Goal: Information Seeking & Learning: Learn about a topic

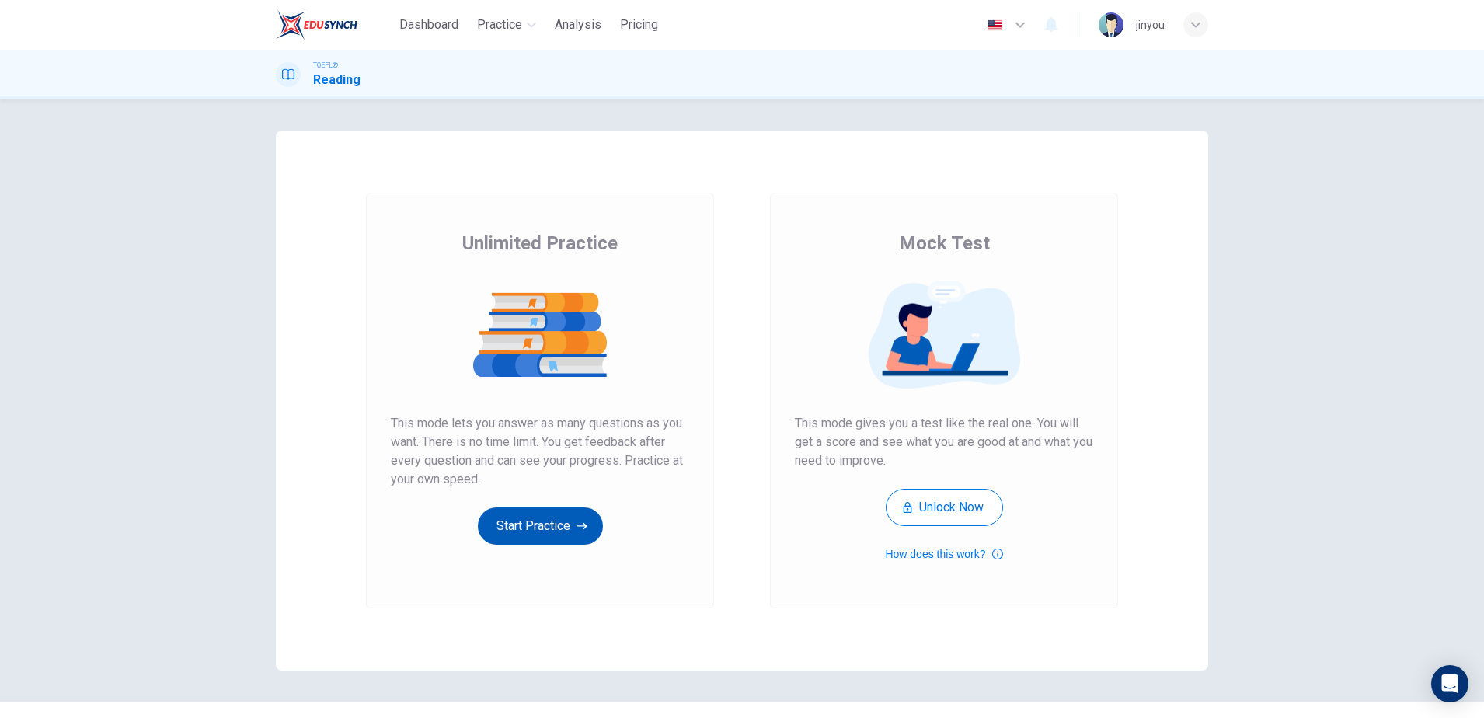
click at [530, 535] on button "Start Practice" at bounding box center [540, 525] width 125 height 37
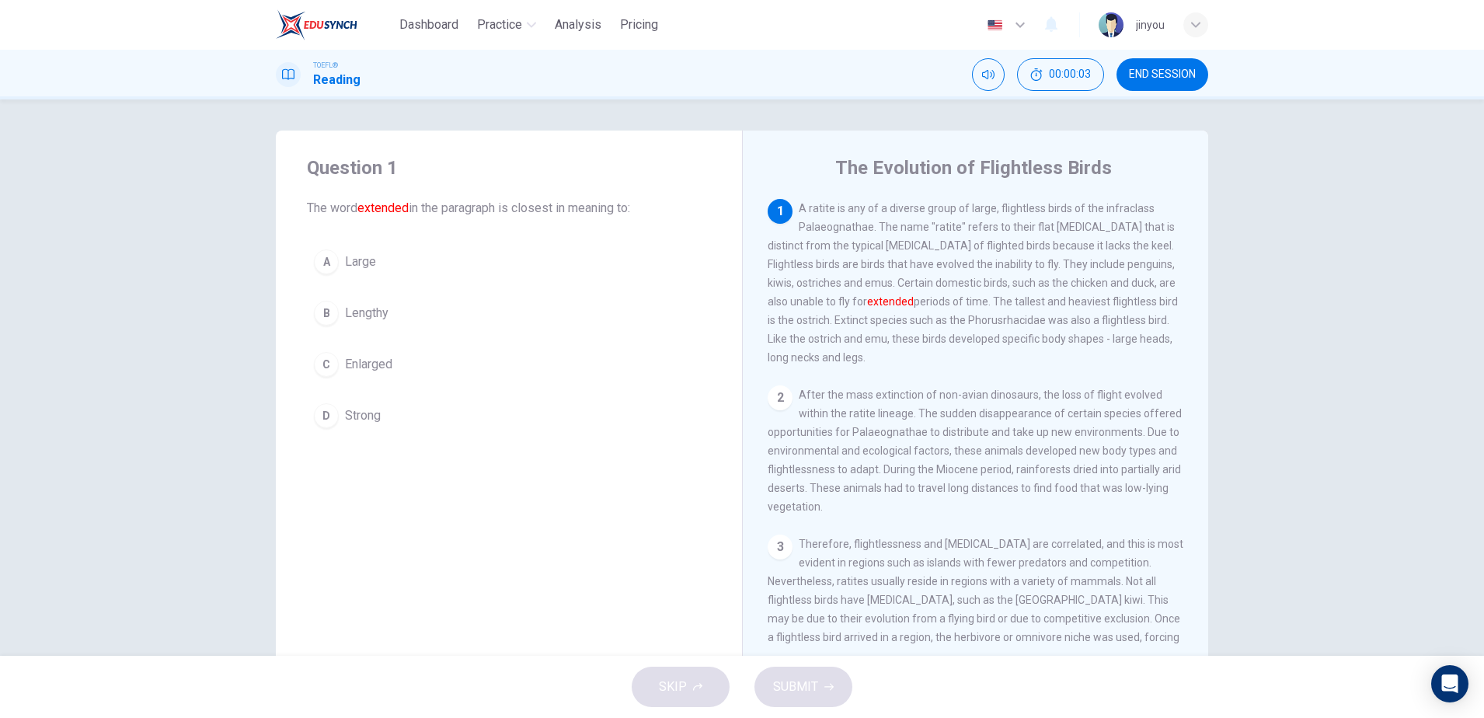
click at [479, 306] on button "B Lengthy" at bounding box center [509, 313] width 404 height 39
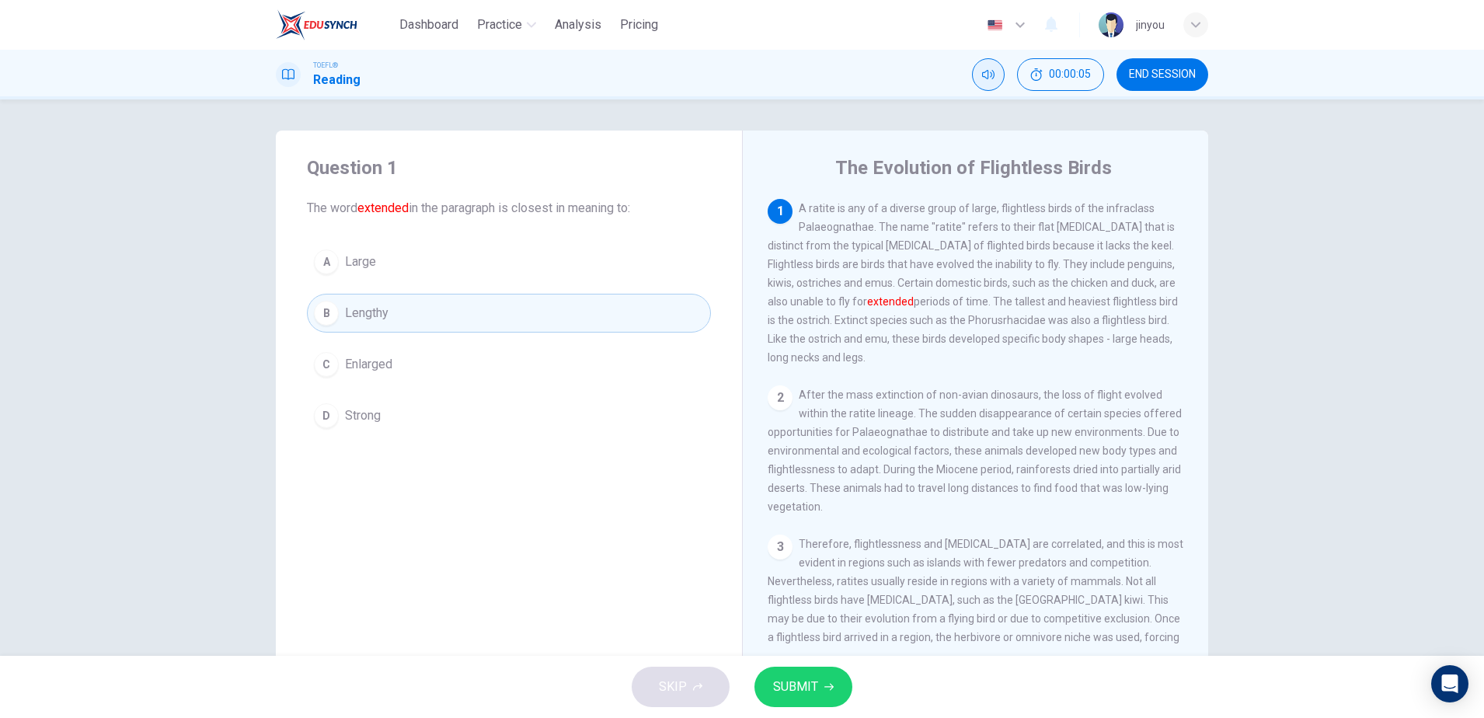
click at [975, 82] on button "Mute" at bounding box center [988, 74] width 33 height 33
click at [803, 695] on span "SUBMIT" at bounding box center [795, 687] width 45 height 22
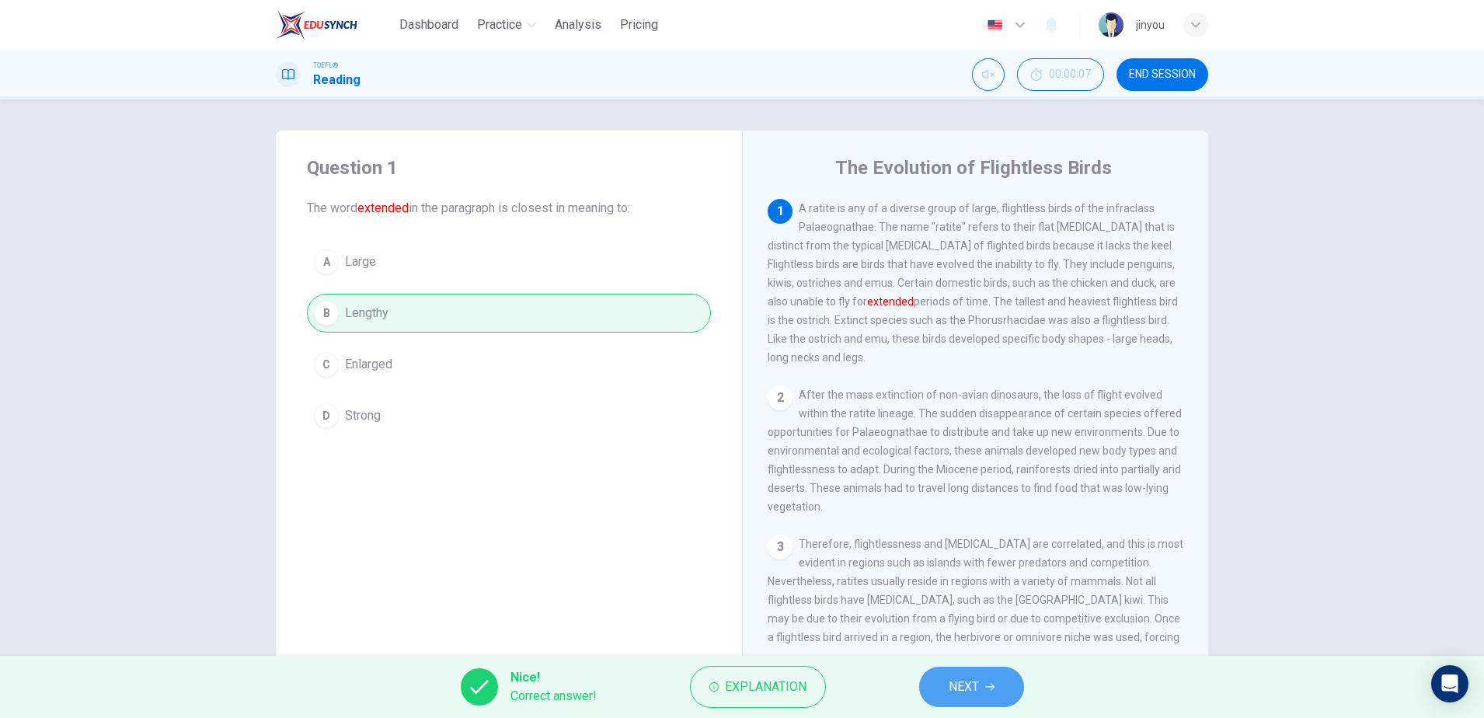
click at [935, 677] on button "NEXT" at bounding box center [971, 687] width 105 height 40
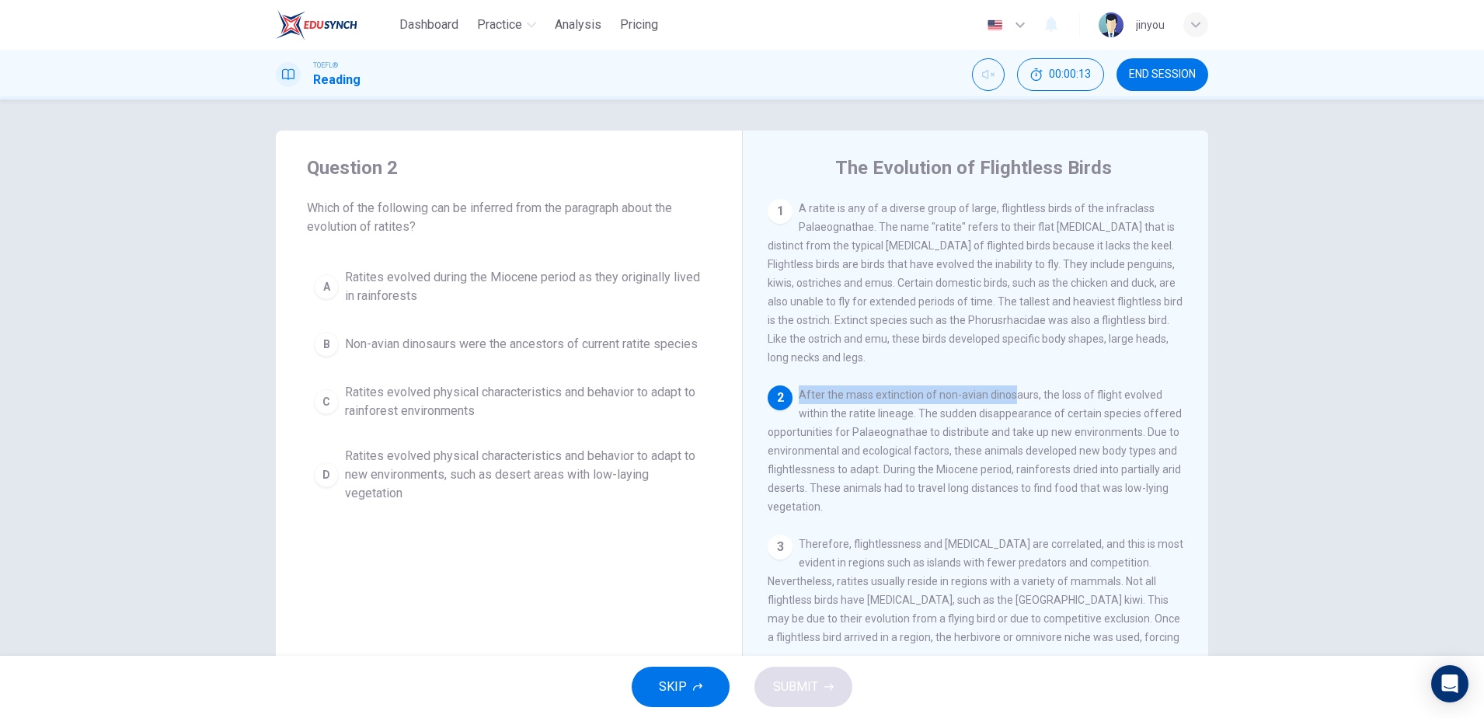
drag, startPoint x: 799, startPoint y: 381, endPoint x: 1015, endPoint y: 381, distance: 216.0
click at [1015, 388] on span "After the mass extinction of non-avian dinosaurs, the loss of flight evolved wi…" at bounding box center [975, 450] width 414 height 124
